Goal: Task Accomplishment & Management: Use online tool/utility

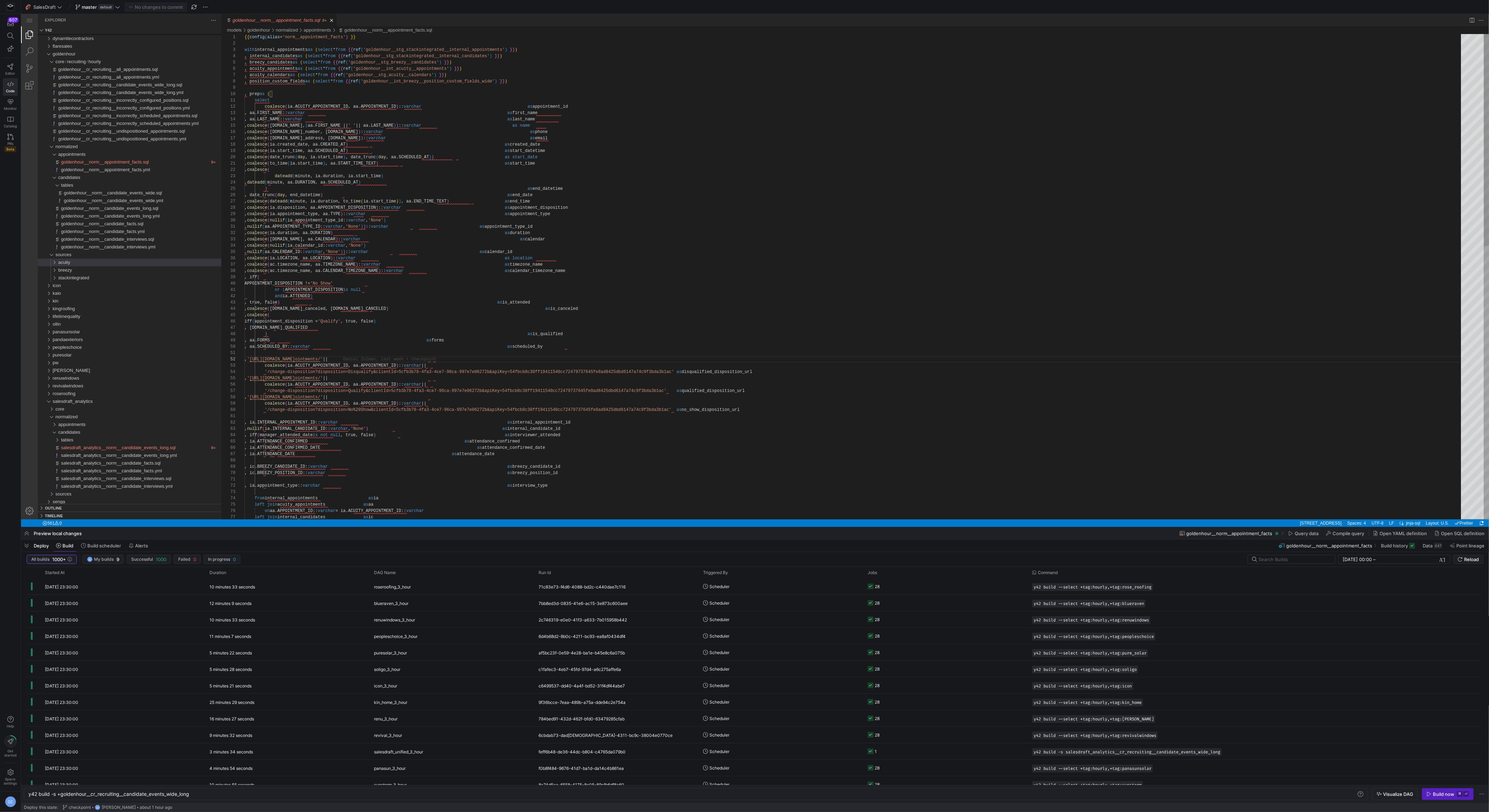
scroll to position [6, 193]
click at [1145, 604] on span "button" at bounding box center [1141, 603] width 7 height 7
click at [516, 791] on div "y42 build -s +goldenhour__cr_recruiting__candidate _events_wide_long" at bounding box center [693, 794] width 1329 height 5
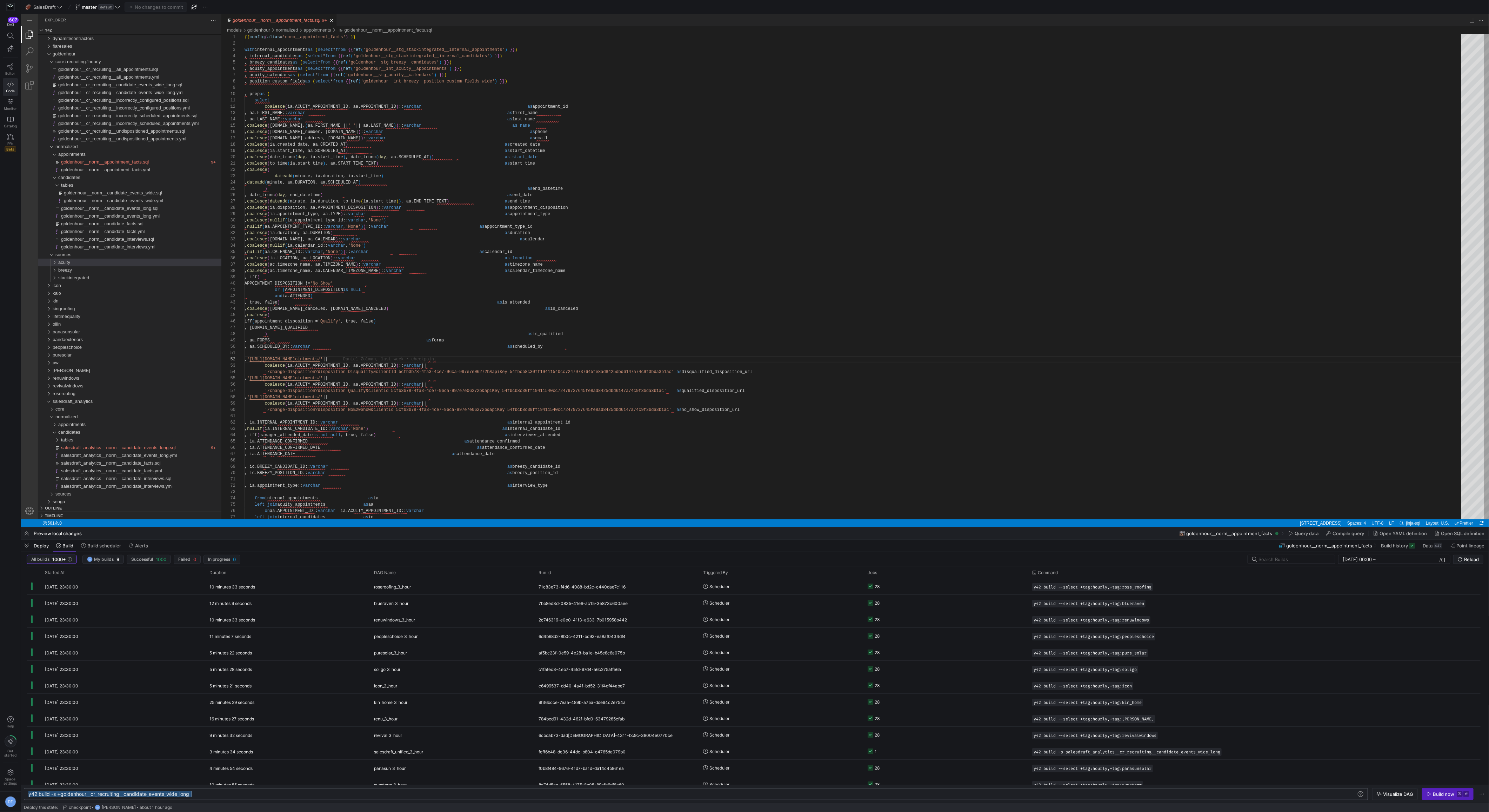
type textarea "y42 build --select +tag:hourly,+tag:blueraven"
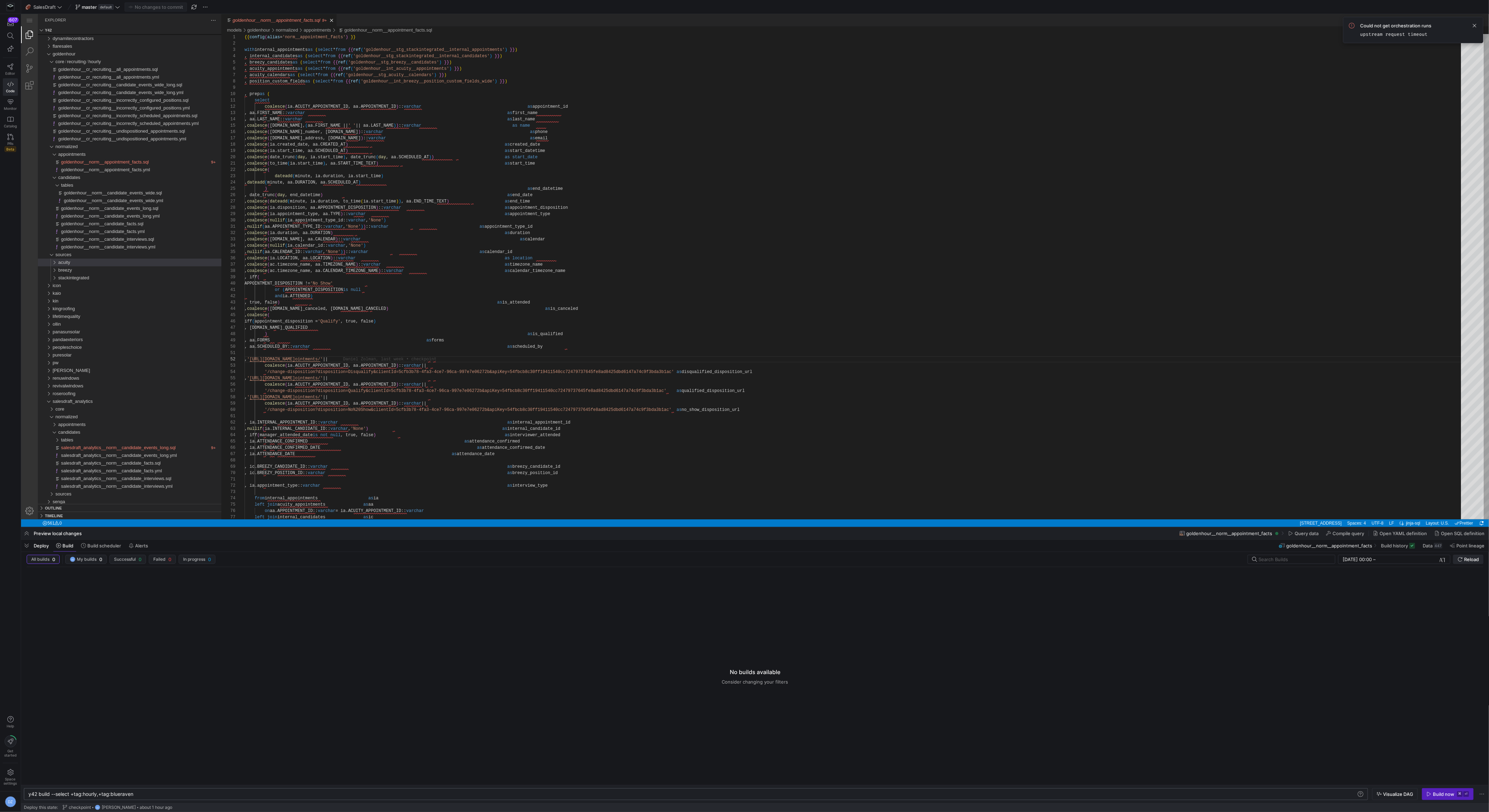
click at [1465, 561] on span "Reload" at bounding box center [1472, 559] width 15 height 5
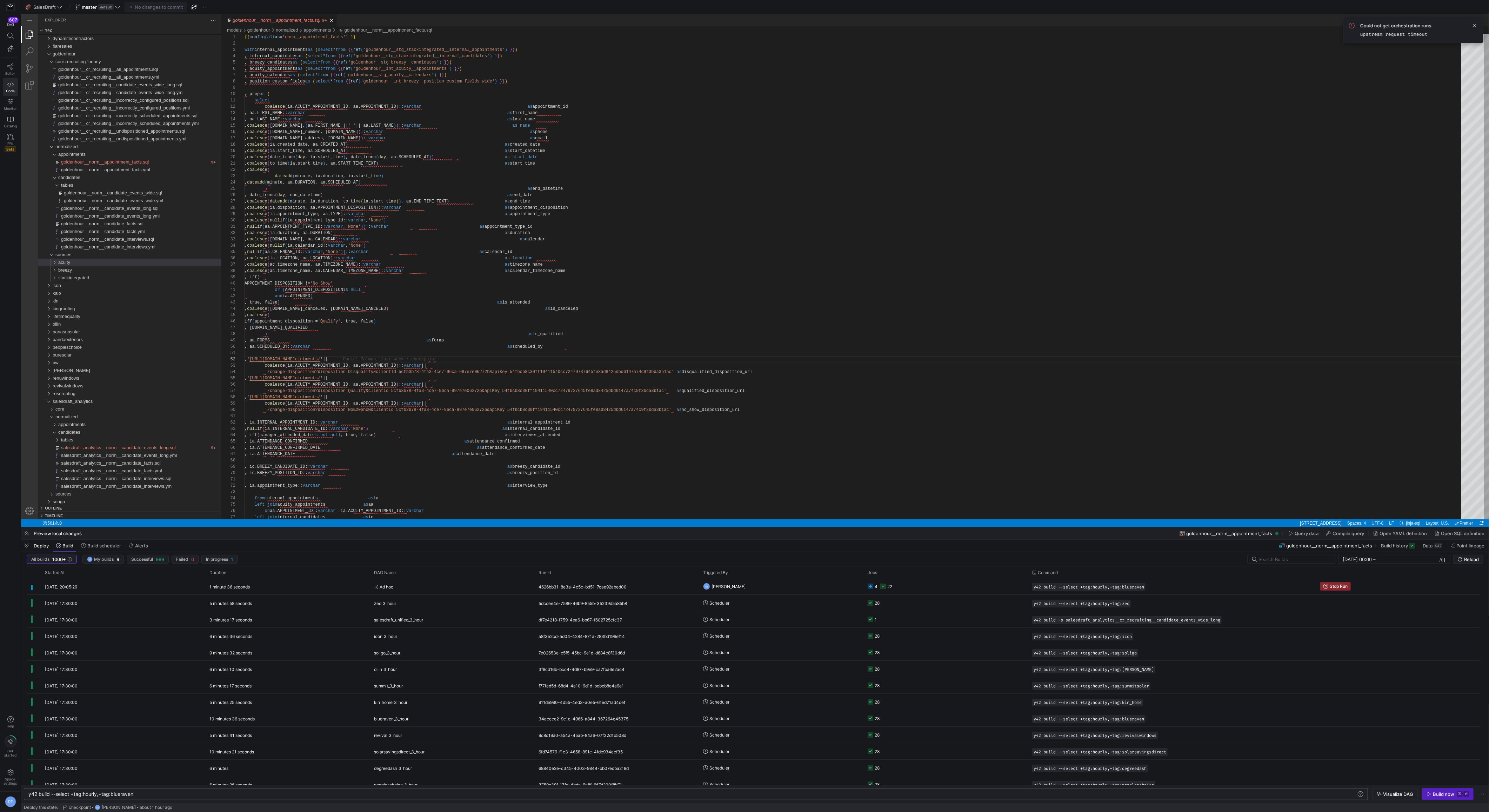
click at [719, 464] on div ", internal_candidates as ( select * from {{ ref ( 'goldenhour__stg_stackintegra…" at bounding box center [855, 589] width 1222 height 1111
click at [1465, 561] on span "Reload" at bounding box center [1472, 559] width 15 height 5
type textarea "or (APPOINTMENT_DISPOSITION is null and ia.ATTENDED) , true, false) as is_atten…"
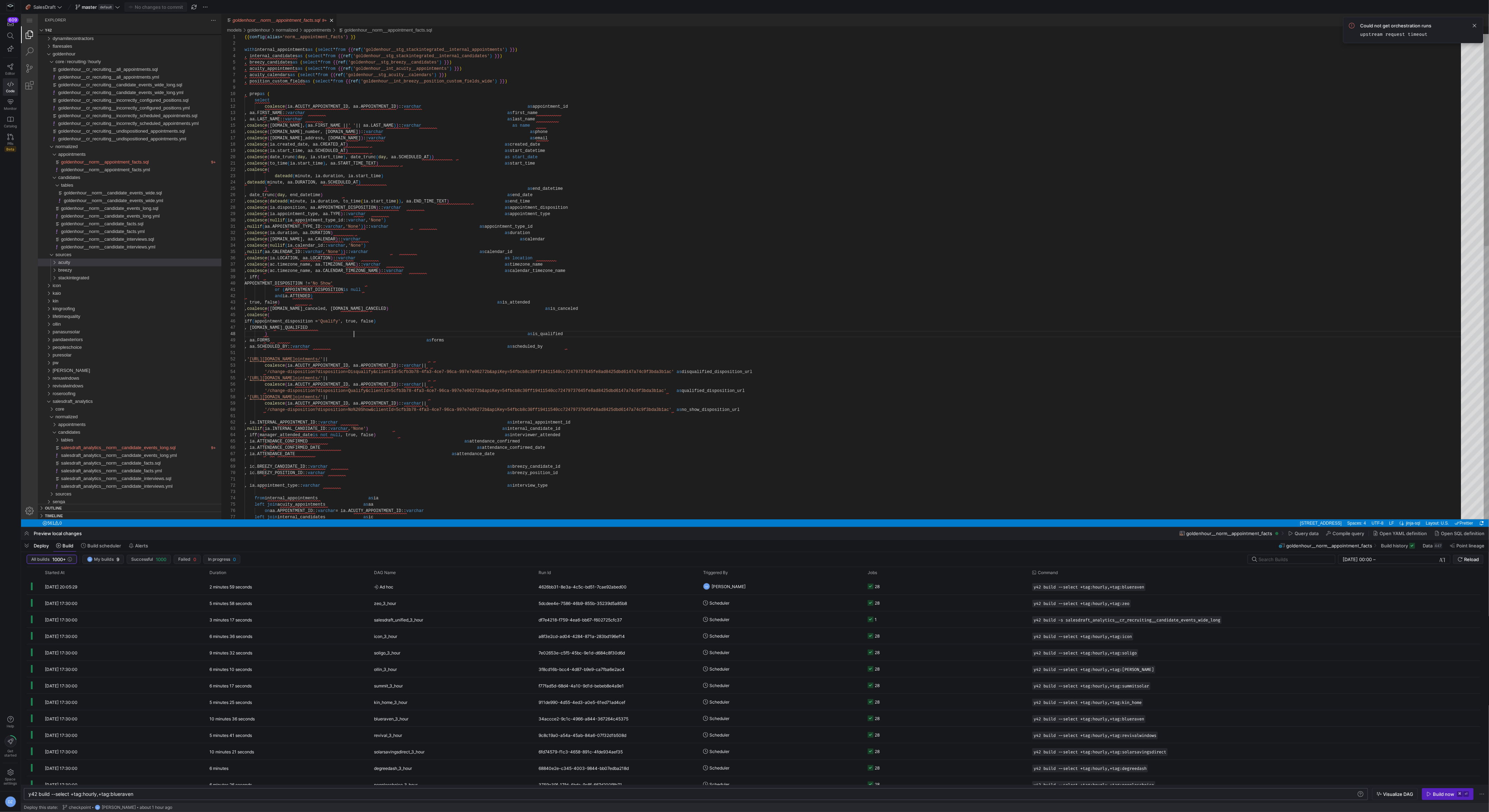
click at [353, 332] on div ", internal_candidates as ( select * from {{ ref ( 'goldenhour__stg_stackintegra…" at bounding box center [855, 589] width 1222 height 1111
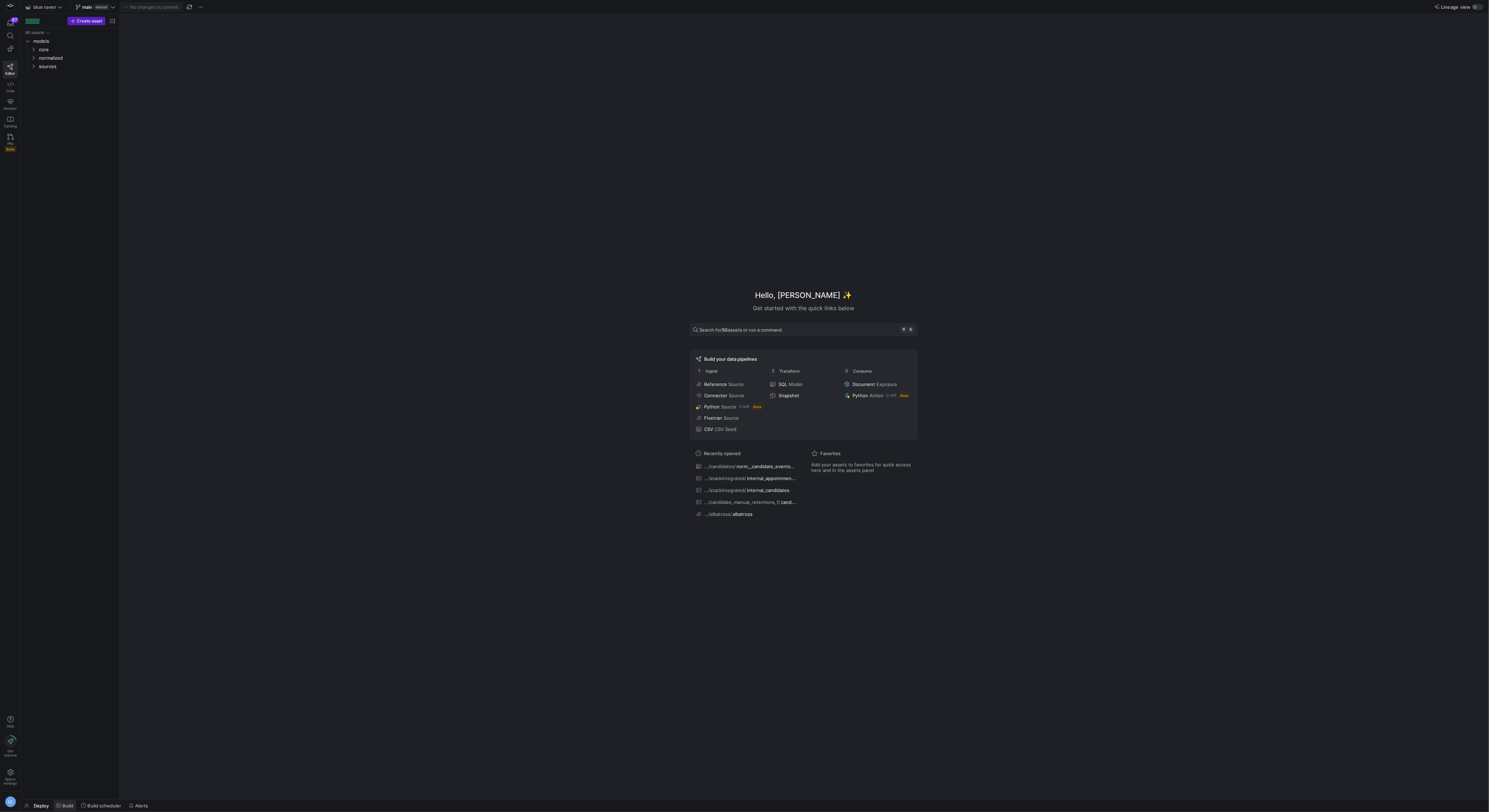
click at [61, 808] on icon at bounding box center [59, 806] width 5 height 5
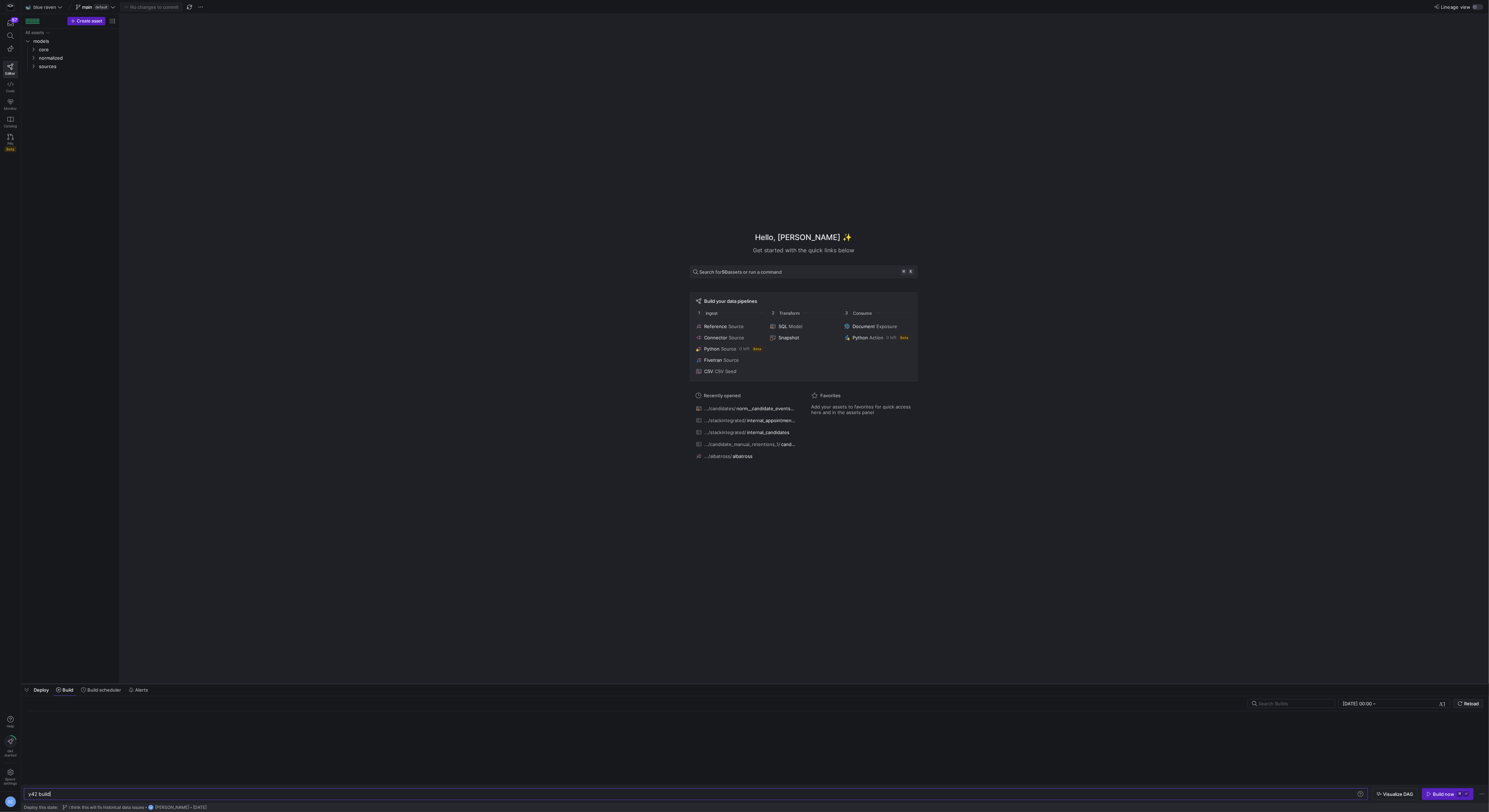
scroll to position [0, 21]
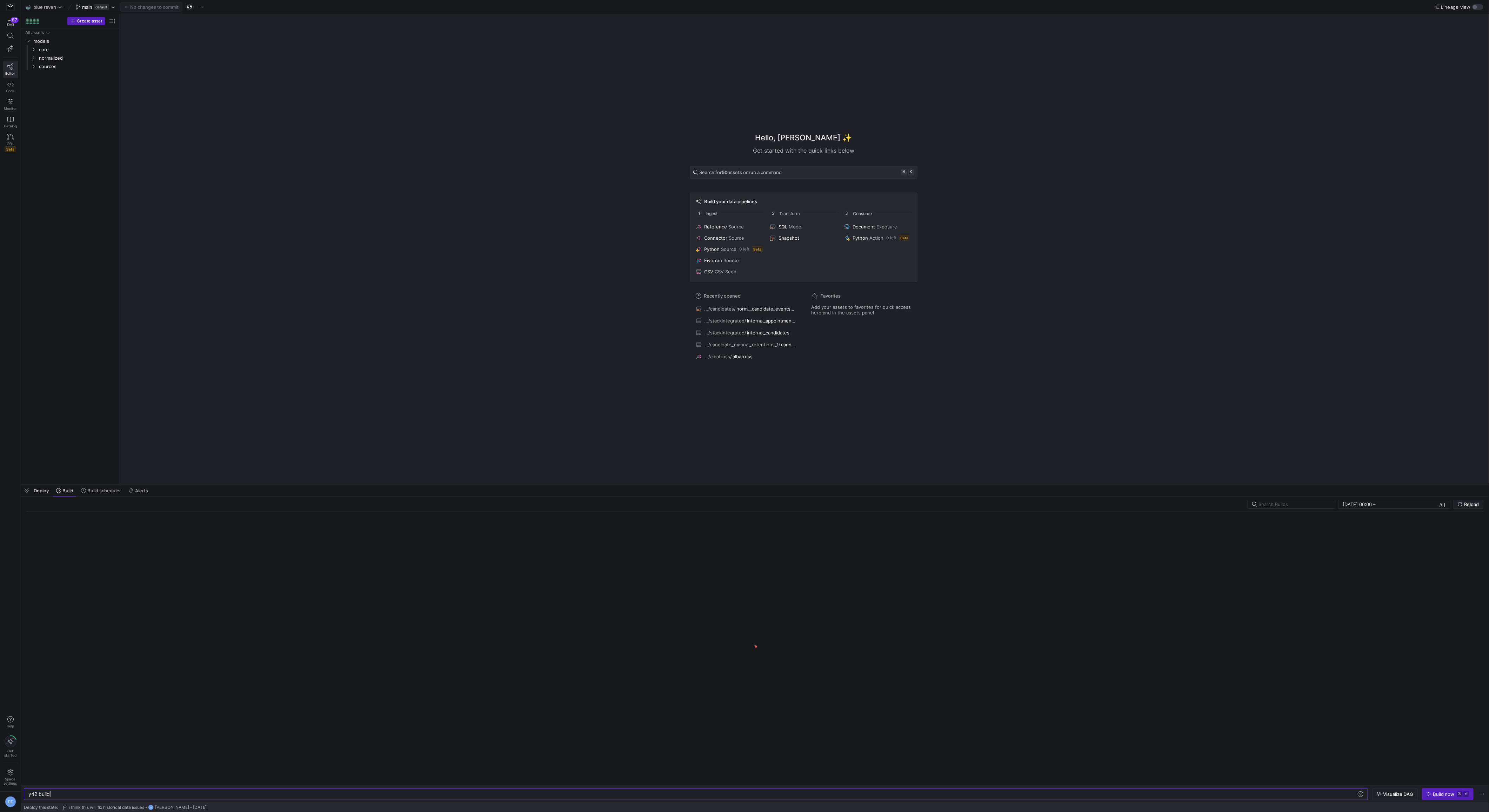
drag, startPoint x: 355, startPoint y: 683, endPoint x: 388, endPoint y: 484, distance: 201.7
click at [388, 484] on div at bounding box center [755, 484] width 1468 height 3
click at [391, 448] on div "Hello, [PERSON_NAME] ✨ Get started with the quick links below Search for 50 ass…" at bounding box center [803, 249] width 1362 height 470
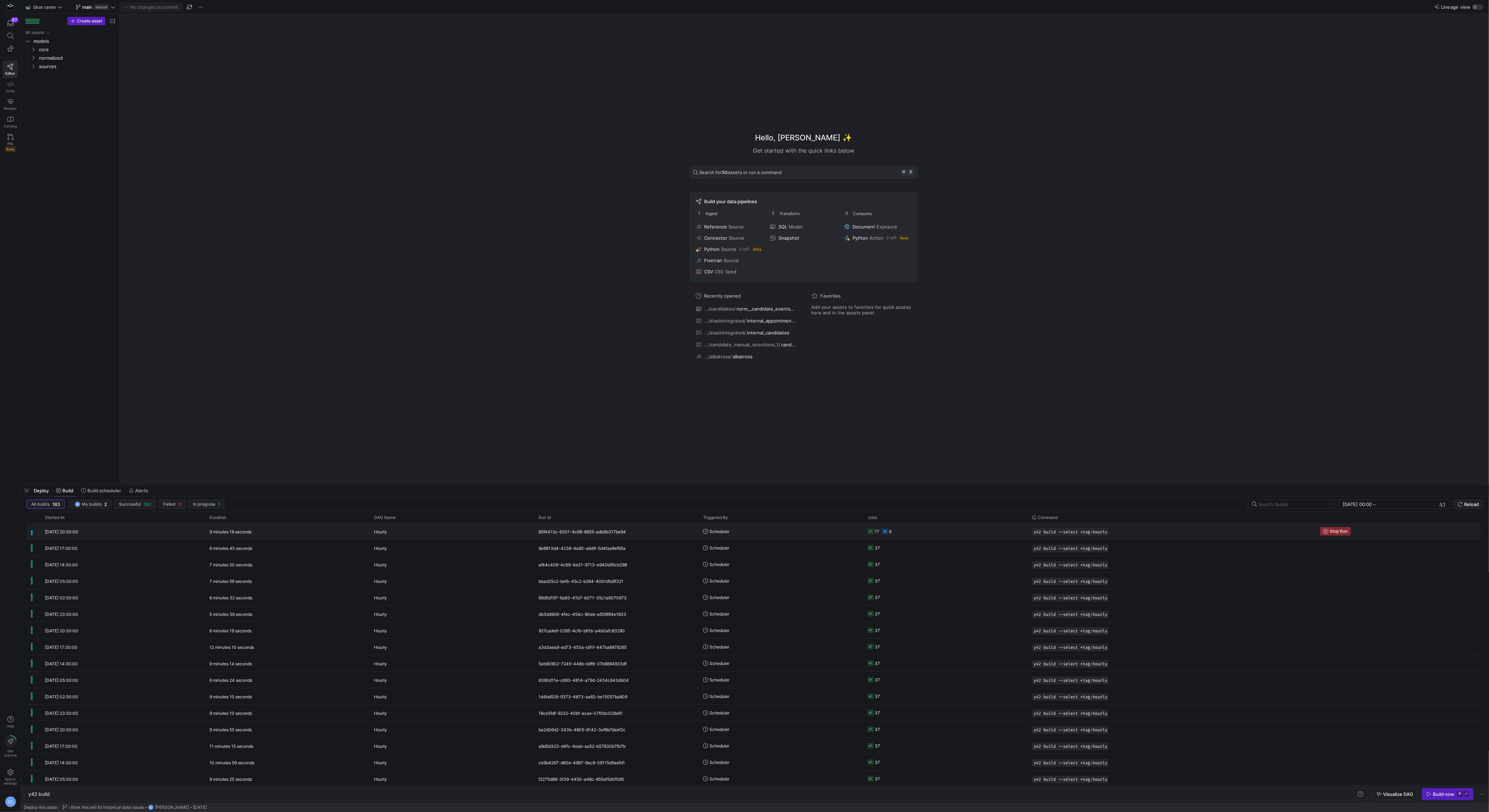
click at [807, 529] on y42-orchestration-triggered-by "Scheduler" at bounding box center [781, 530] width 156 height 15
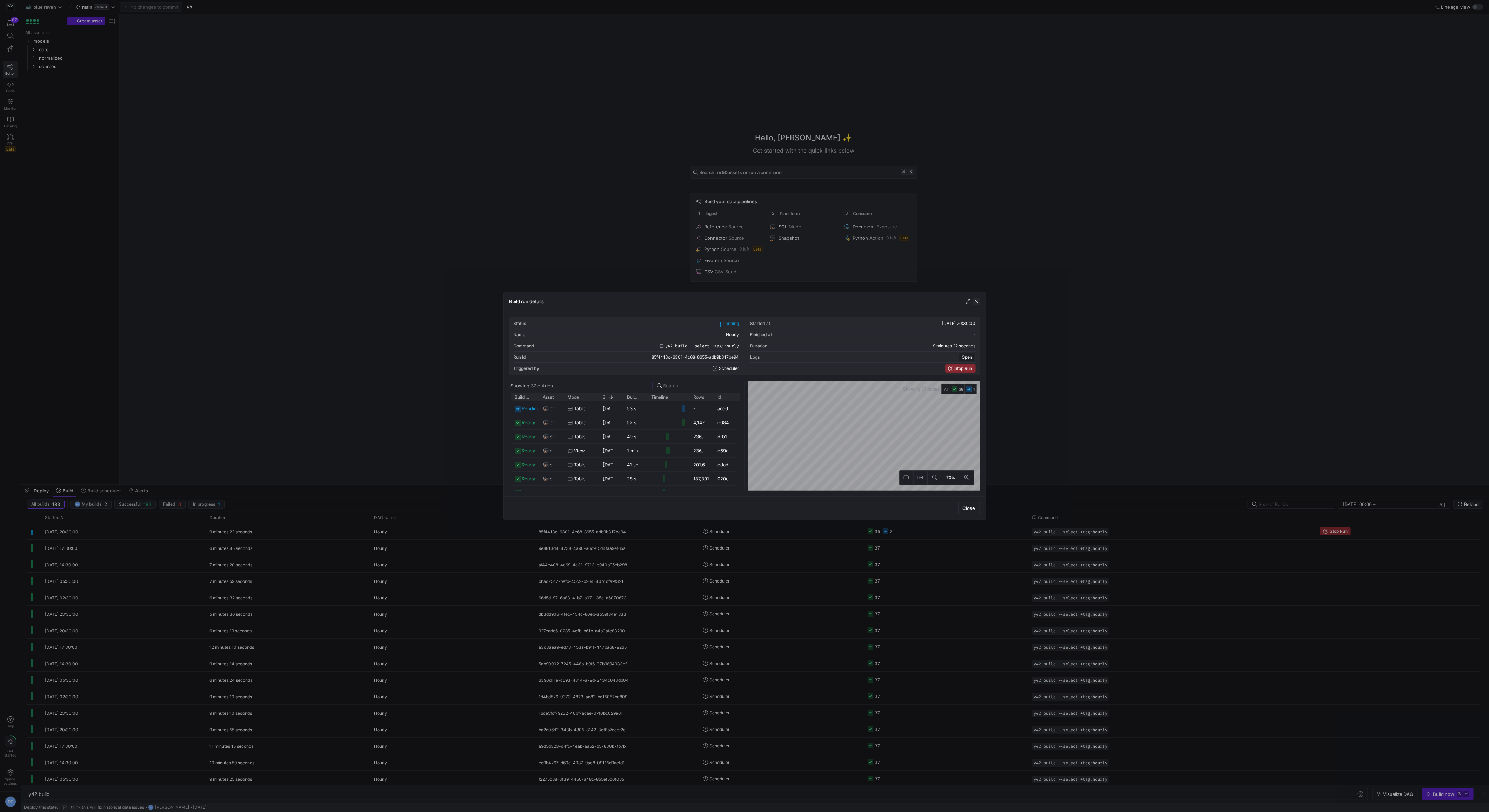
click at [977, 304] on span "button" at bounding box center [976, 301] width 7 height 7
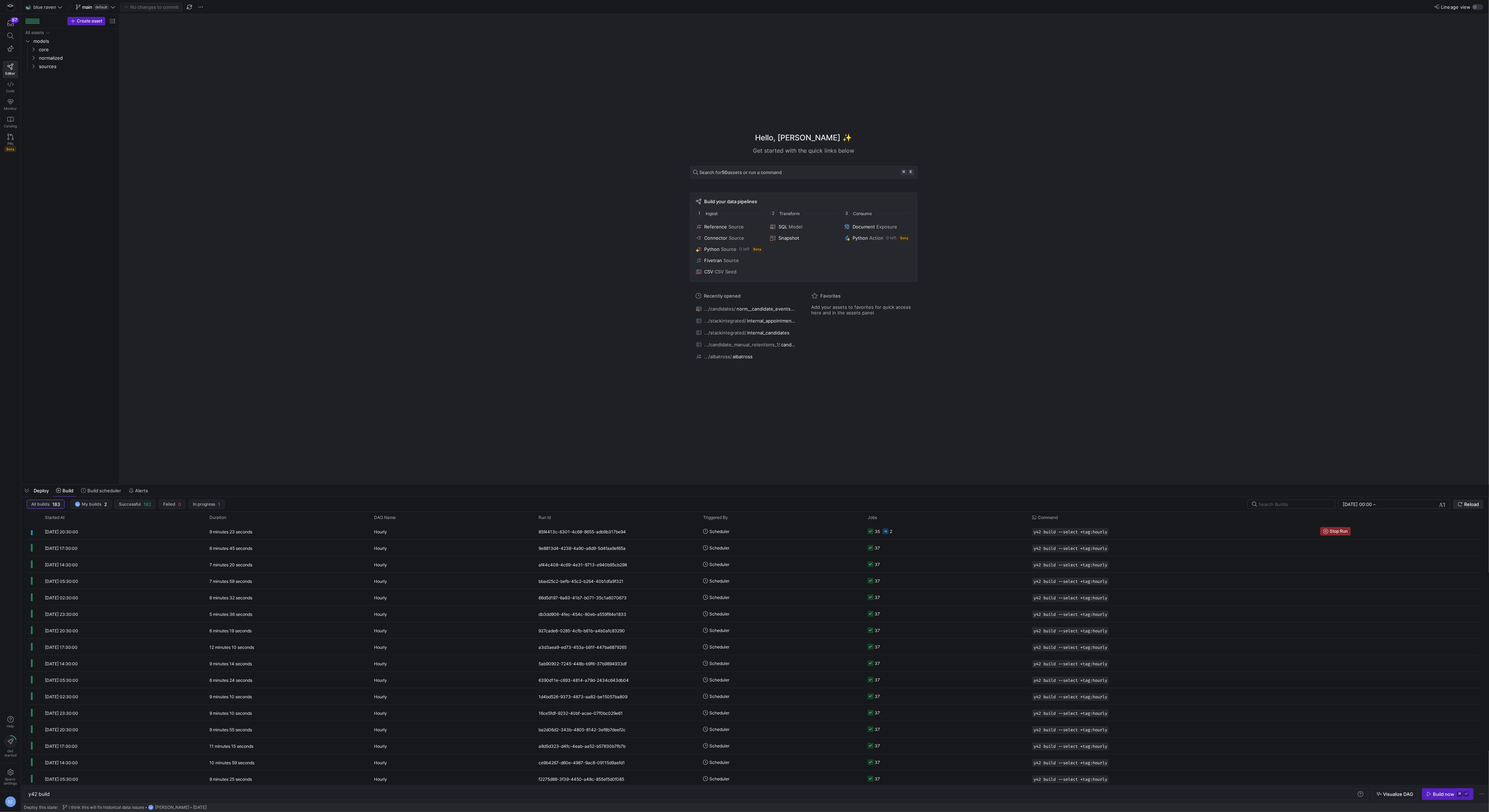
click at [1464, 504] on span "Reload" at bounding box center [1468, 504] width 21 height 5
click at [928, 530] on y42-job-status-cell-renderer "36 1" at bounding box center [945, 530] width 156 height 15
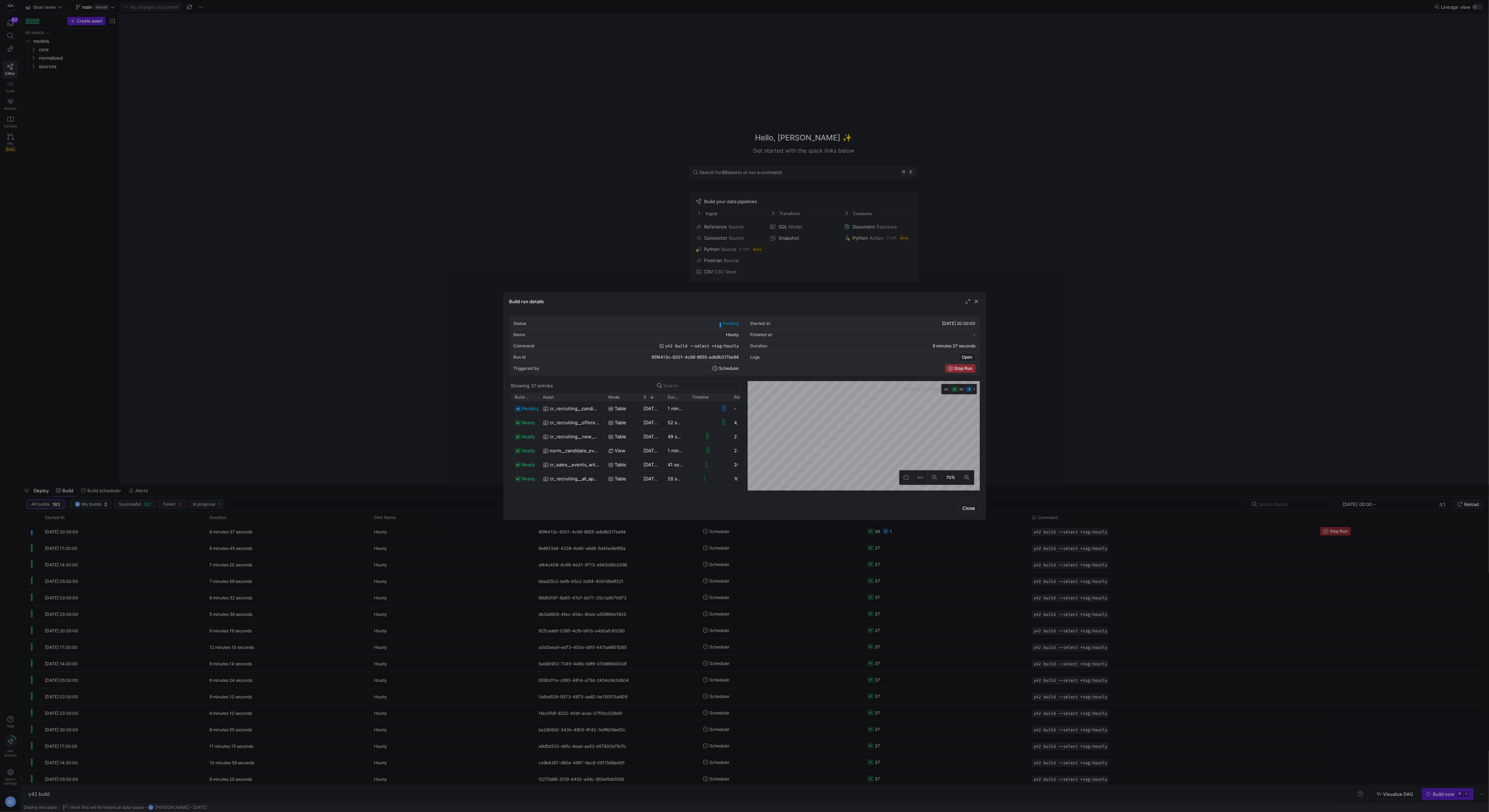
drag, startPoint x: 563, startPoint y: 396, endPoint x: 602, endPoint y: 404, distance: 39.8
click at [602, 404] on div "Build status Asset Mode 1" at bounding box center [625, 441] width 229 height 97
click at [671, 409] on y42-duration "1 minute 10 seconds" at bounding box center [688, 408] width 45 height 5
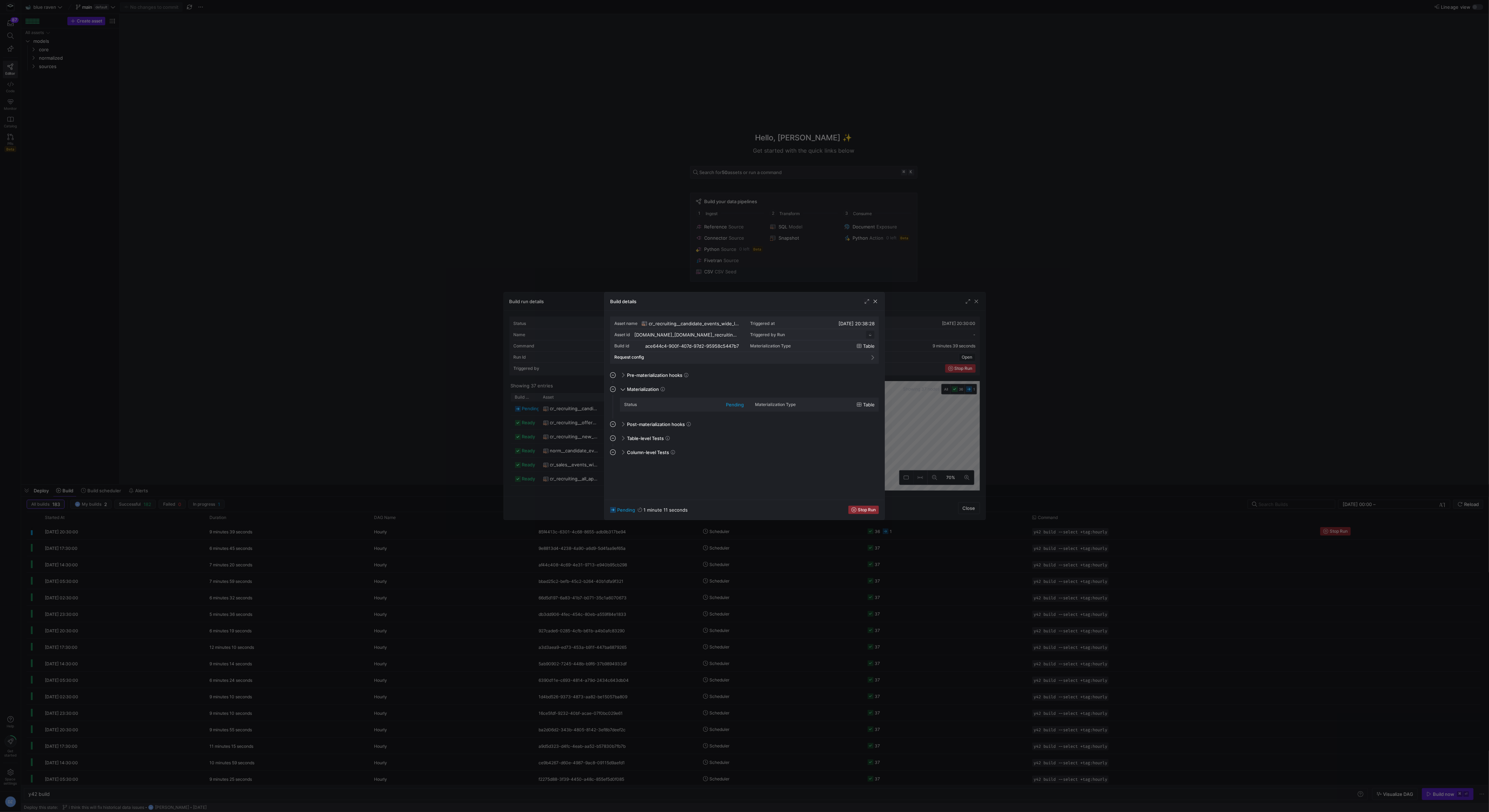
scroll to position [63, 0]
click at [876, 304] on span "button" at bounding box center [876, 301] width 7 height 7
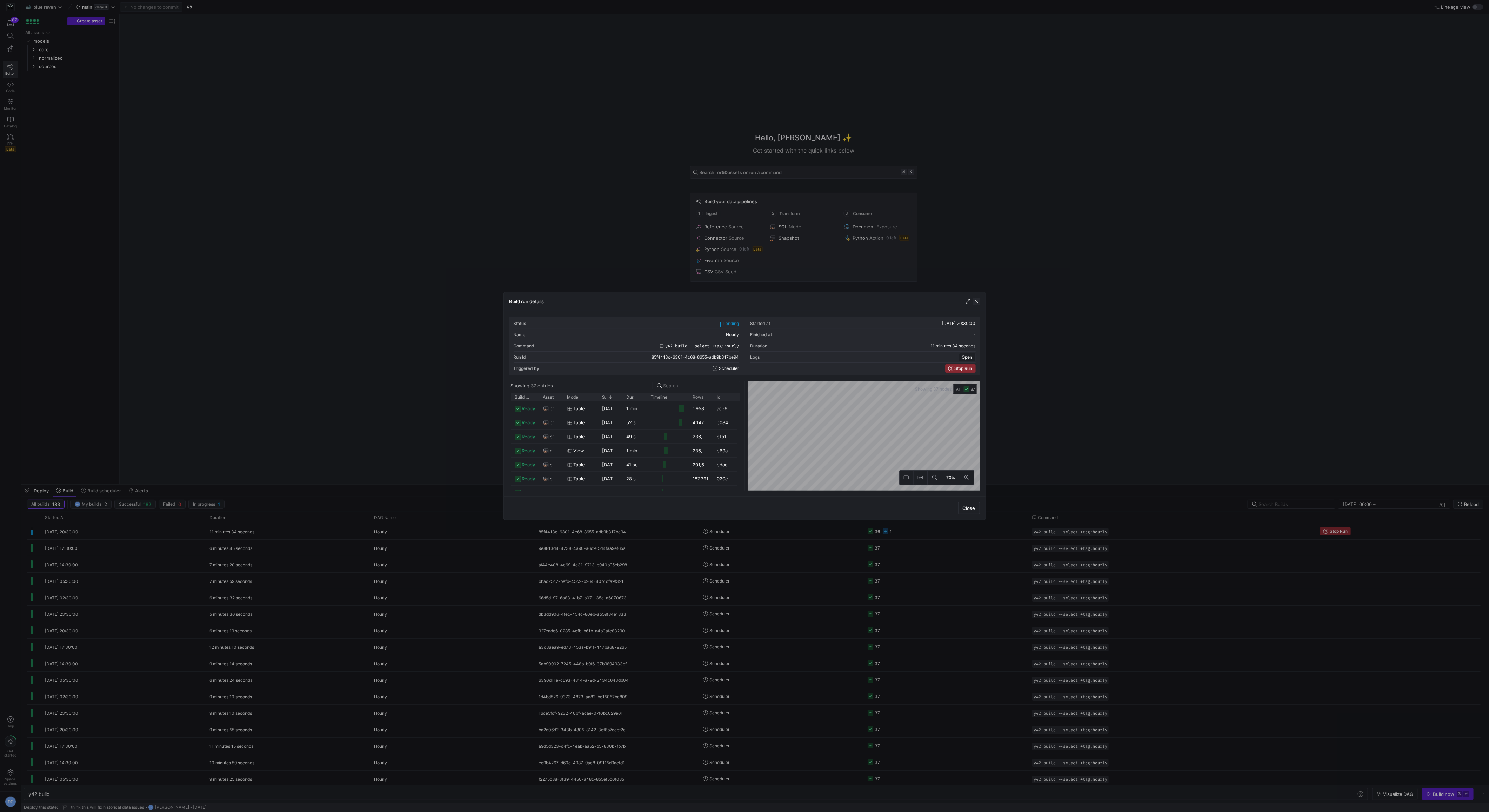
click at [977, 299] on span "button" at bounding box center [976, 301] width 7 height 7
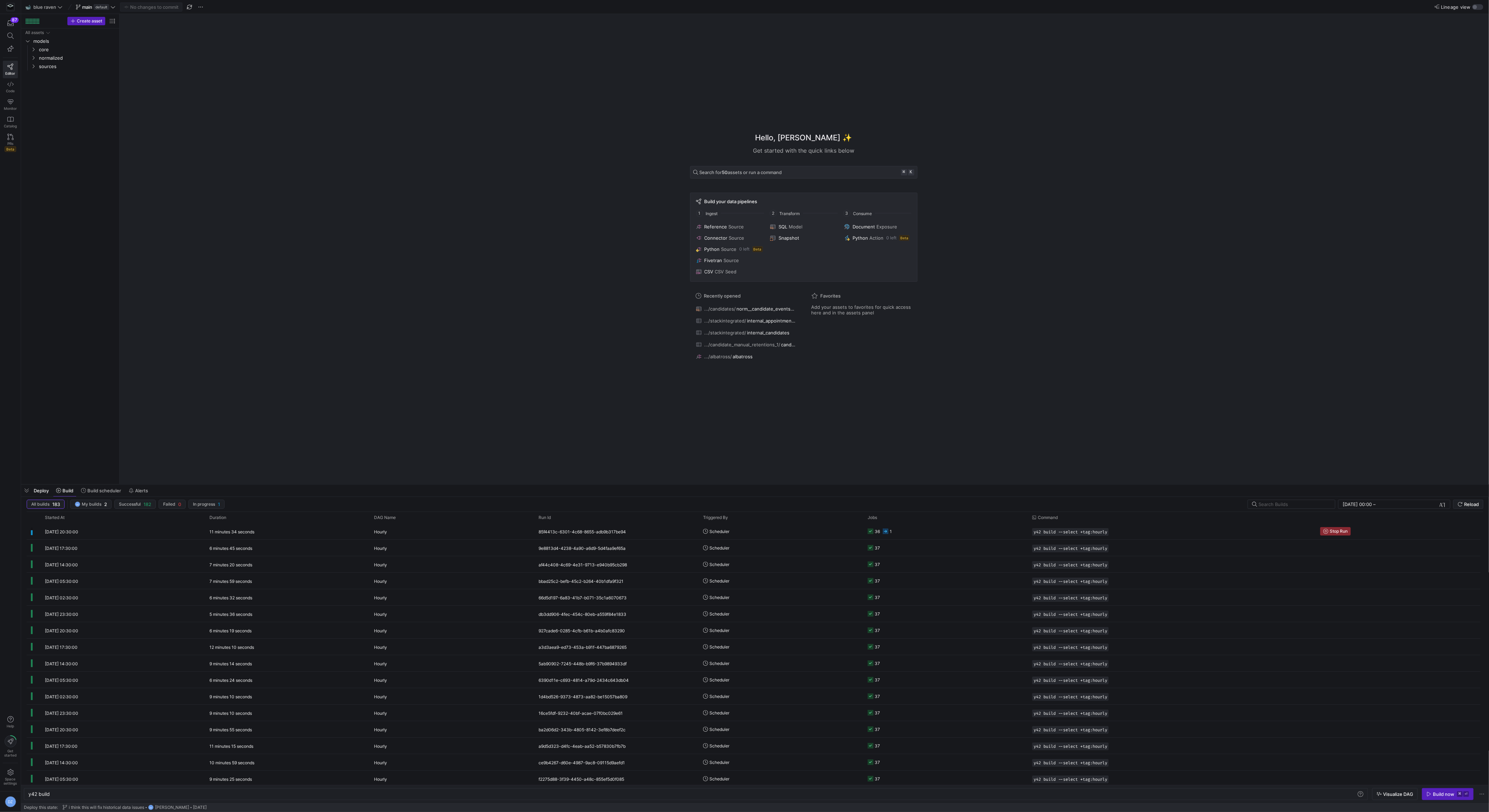
click at [689, 365] on div "Hello, [PERSON_NAME] ✨ Get started with the quick links below Search for 50 ass…" at bounding box center [804, 250] width 239 height 246
click at [581, 396] on div "Hello, [PERSON_NAME] ✨ Get started with the quick links below Search for 50 ass…" at bounding box center [803, 249] width 1362 height 470
click at [1479, 504] on span "Reload" at bounding box center [1472, 504] width 15 height 5
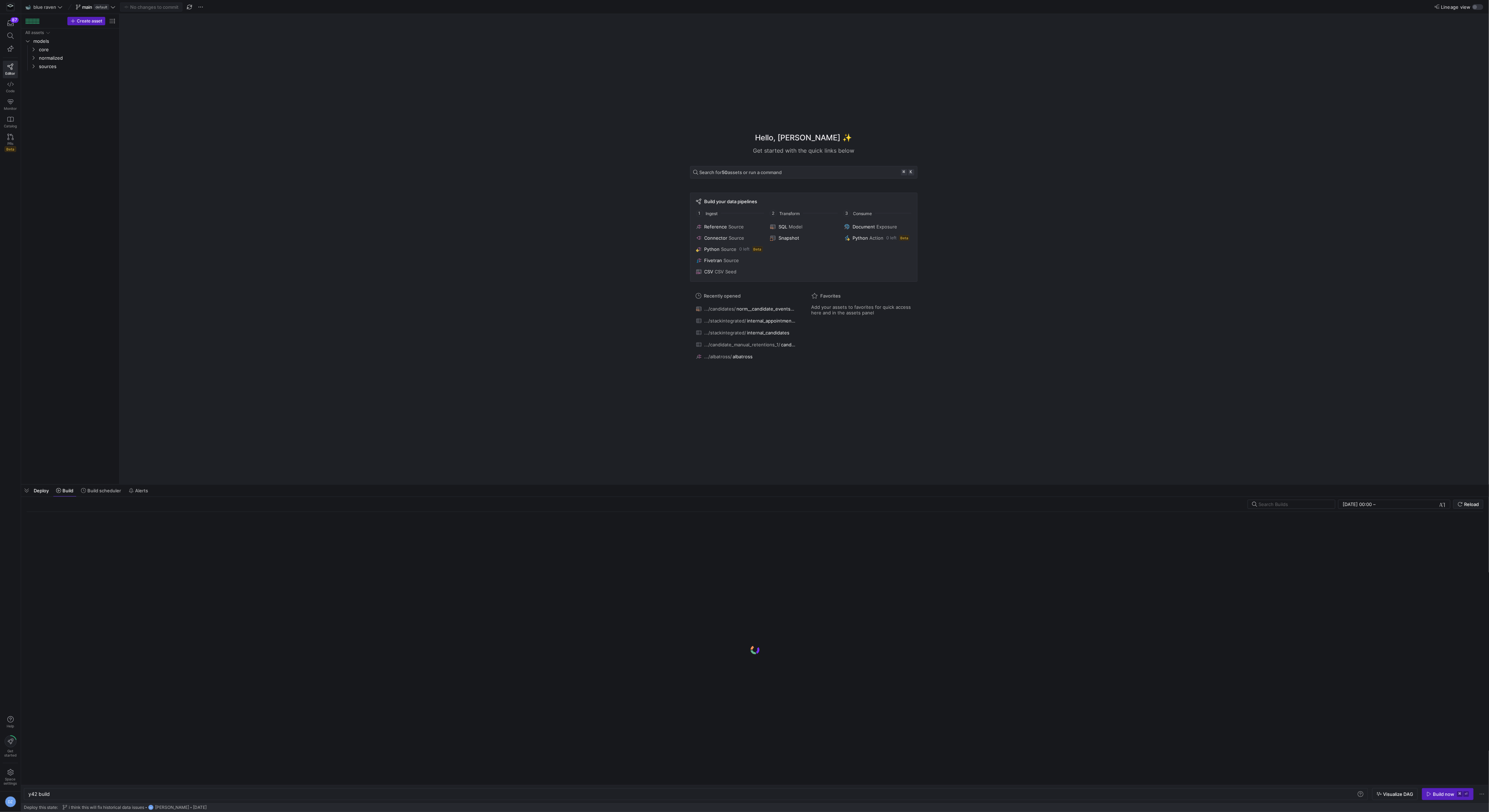
click at [518, 411] on div "Hello, [PERSON_NAME] ✨ Get started with the quick links below Search for 50 ass…" at bounding box center [803, 249] width 1362 height 470
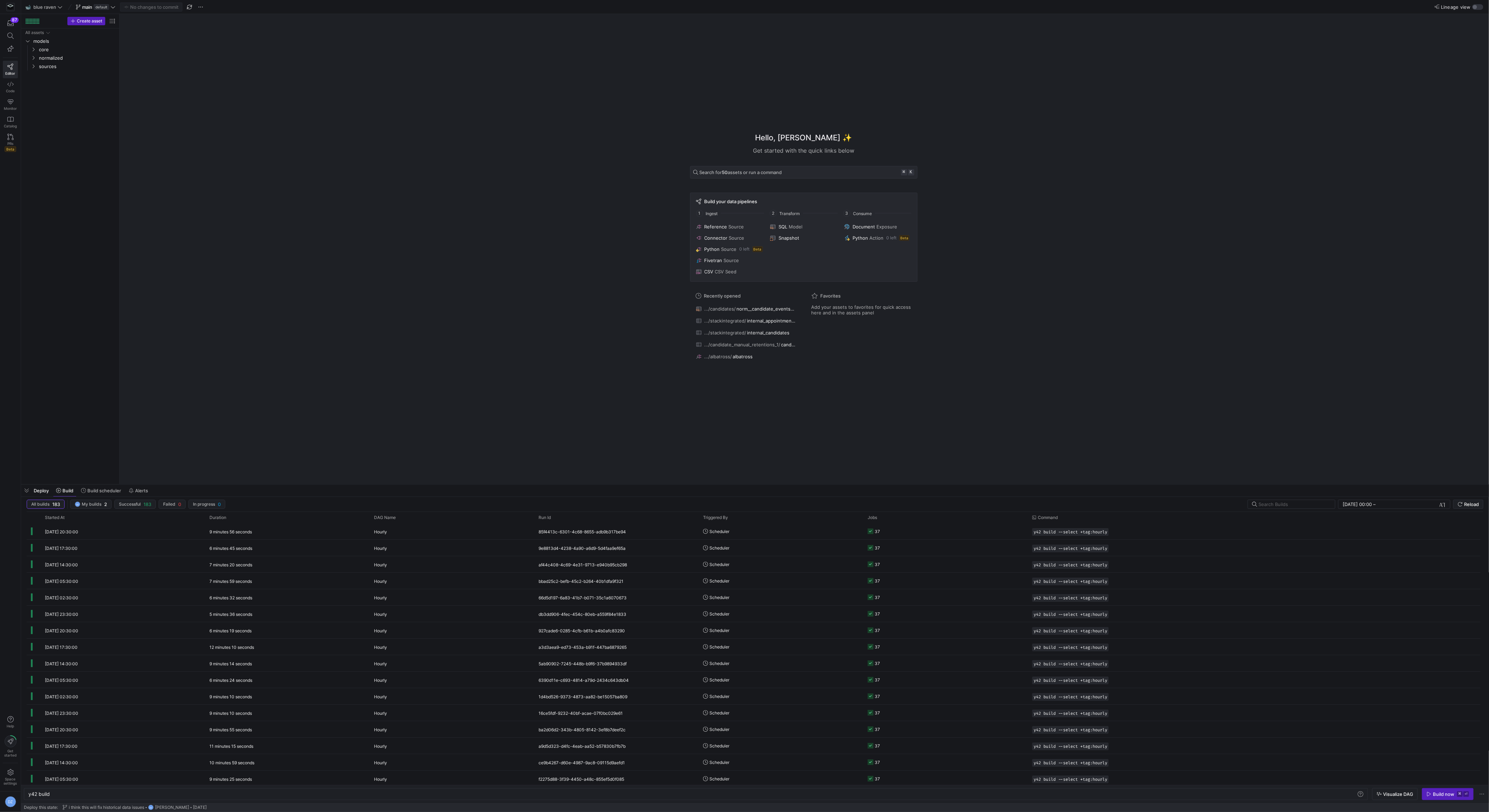
click at [523, 386] on div "Hello, [PERSON_NAME] ✨ Get started with the quick links below Search for 50 ass…" at bounding box center [803, 249] width 1362 height 470
